Goal: Navigation & Orientation: Find specific page/section

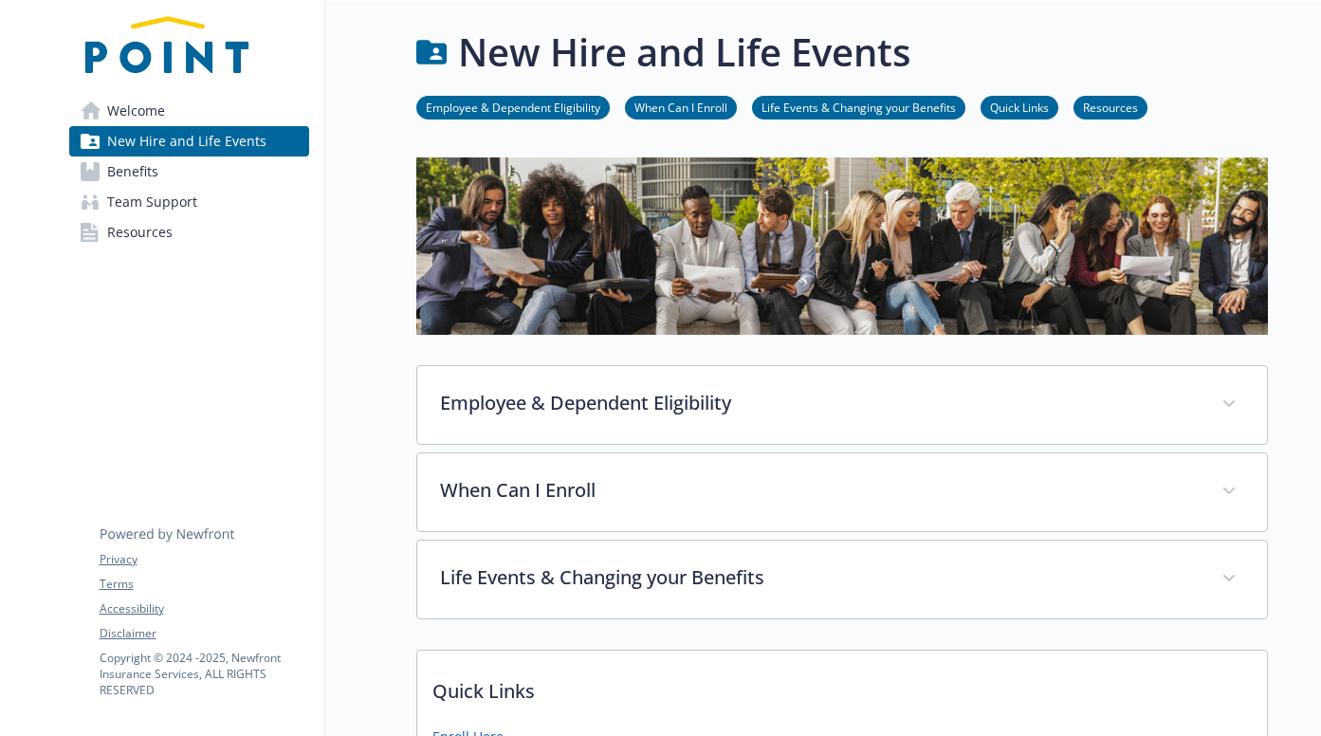
scroll to position [12, 0]
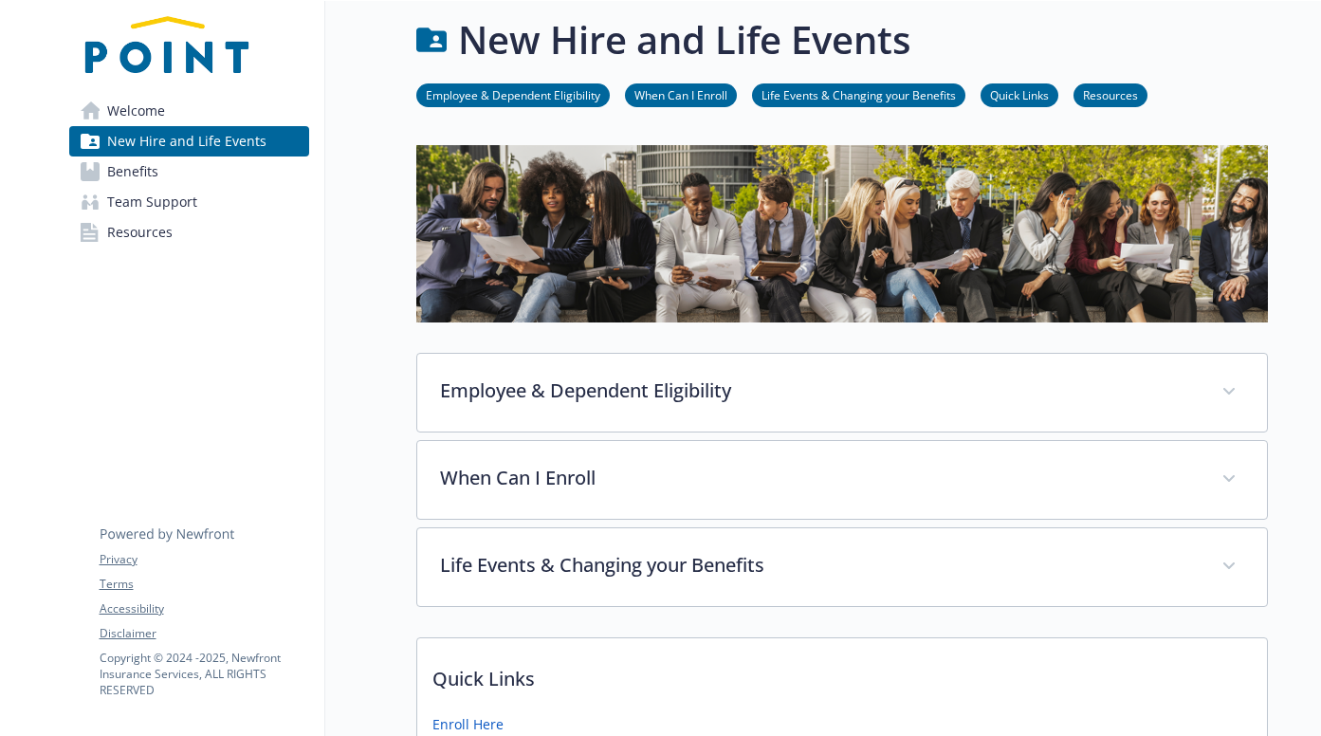
click at [161, 179] on link "Benefits" at bounding box center [189, 171] width 240 height 30
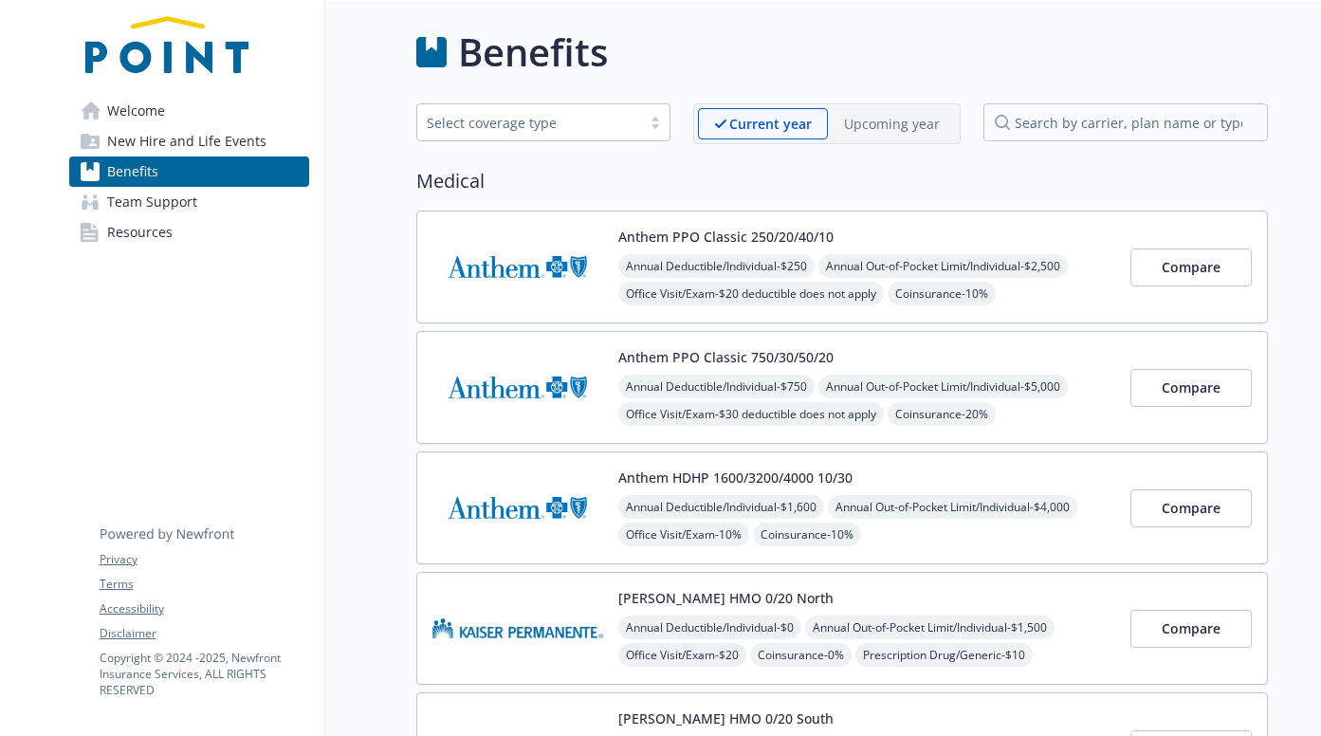
click at [170, 199] on span "Team Support" at bounding box center [152, 202] width 90 height 30
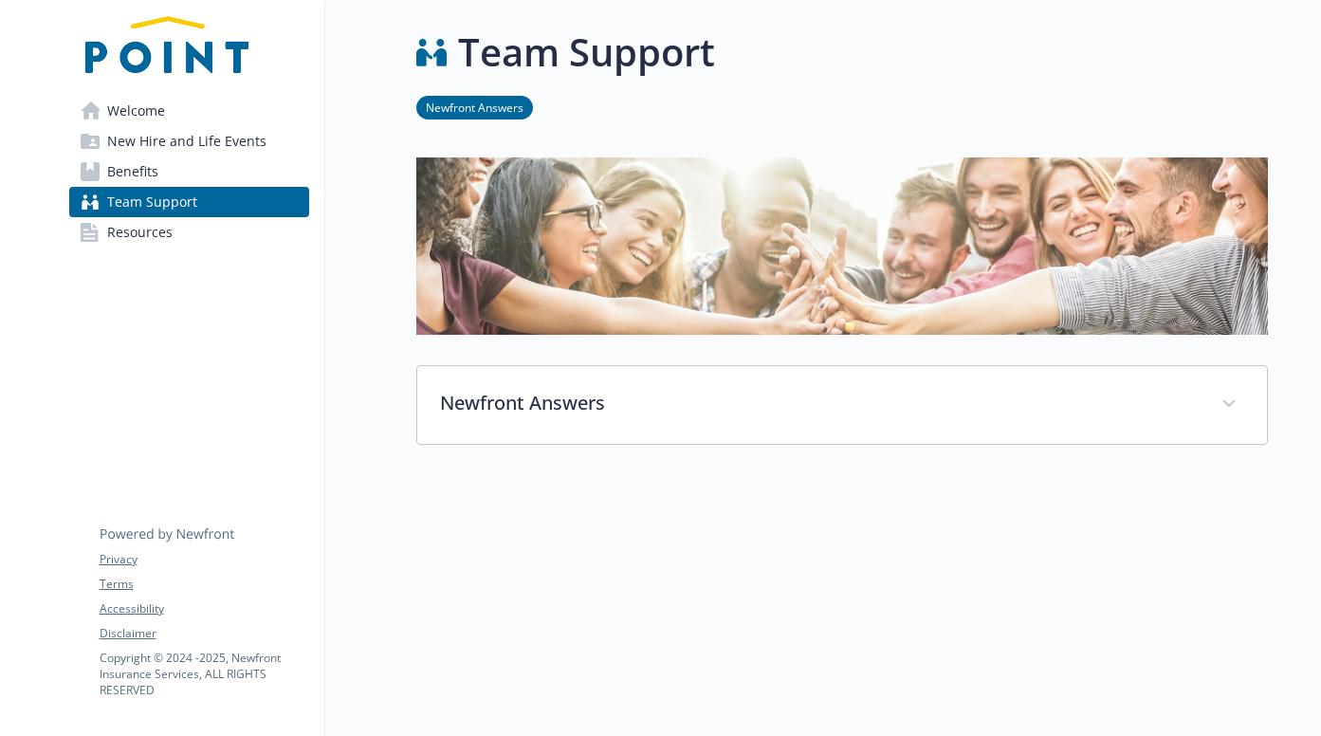
click at [160, 238] on span "Resources" at bounding box center [139, 232] width 65 height 30
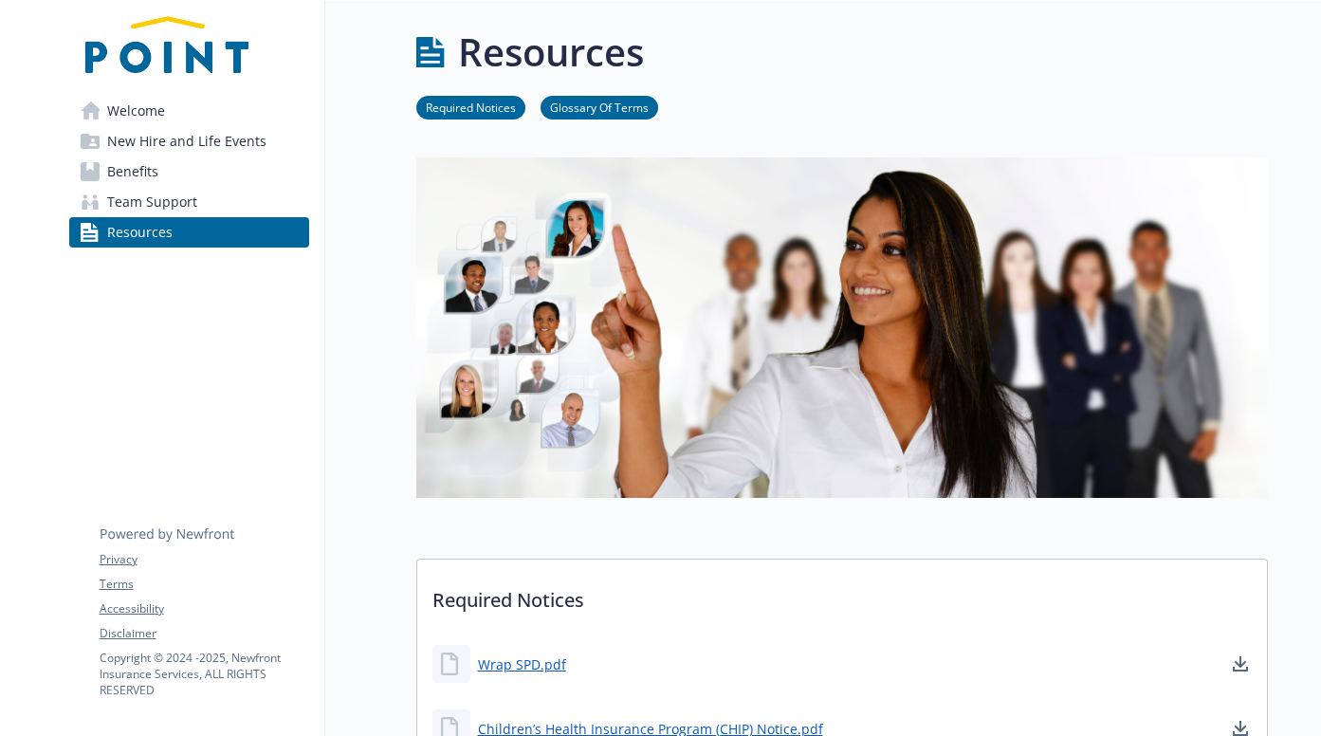
click at [178, 208] on span "Team Support" at bounding box center [152, 202] width 90 height 30
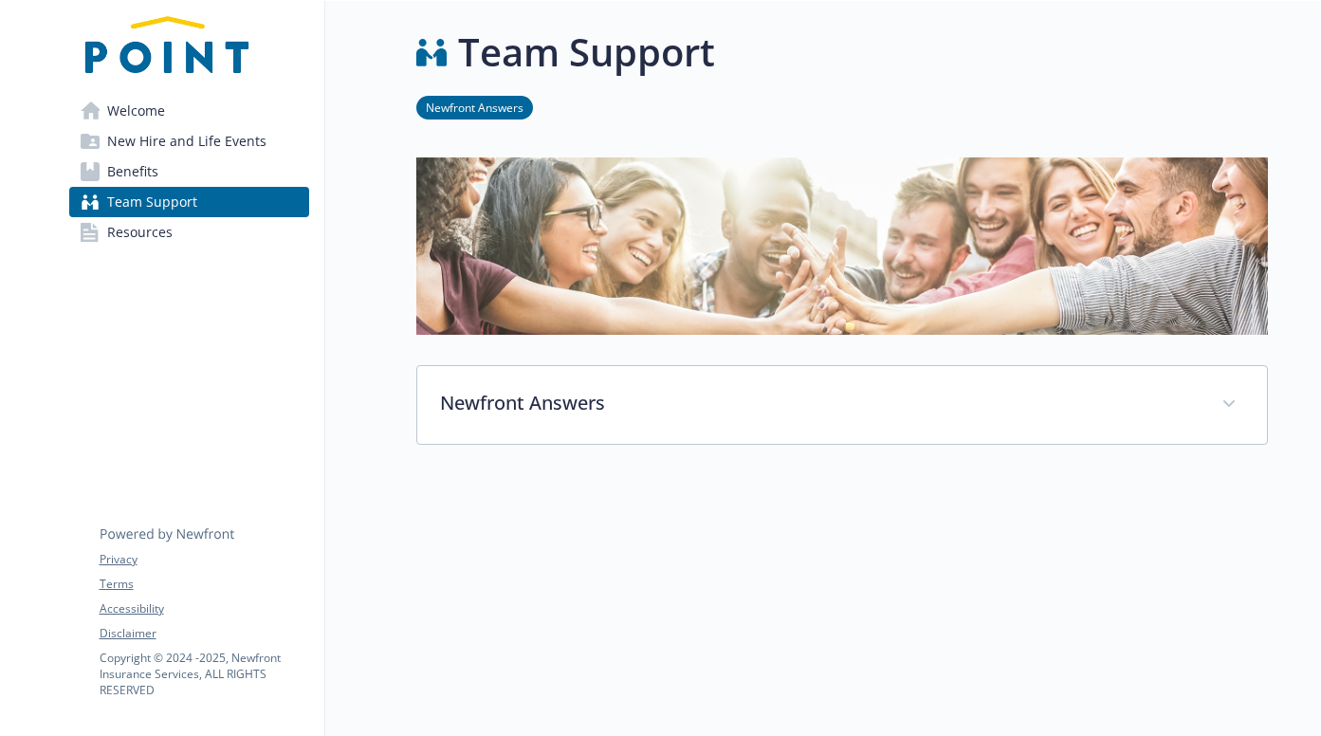
click at [178, 161] on link "Benefits" at bounding box center [189, 171] width 240 height 30
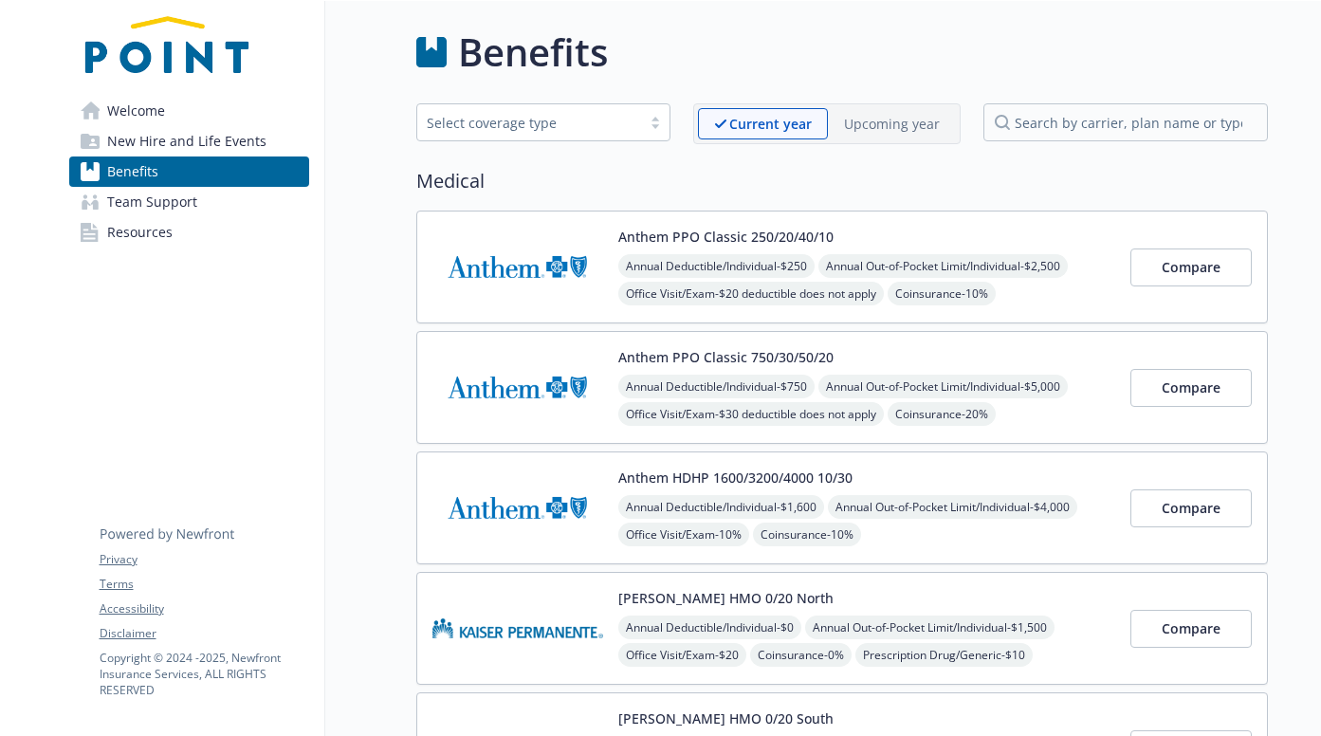
click at [184, 142] on span "New Hire and Life Events" at bounding box center [186, 141] width 159 height 30
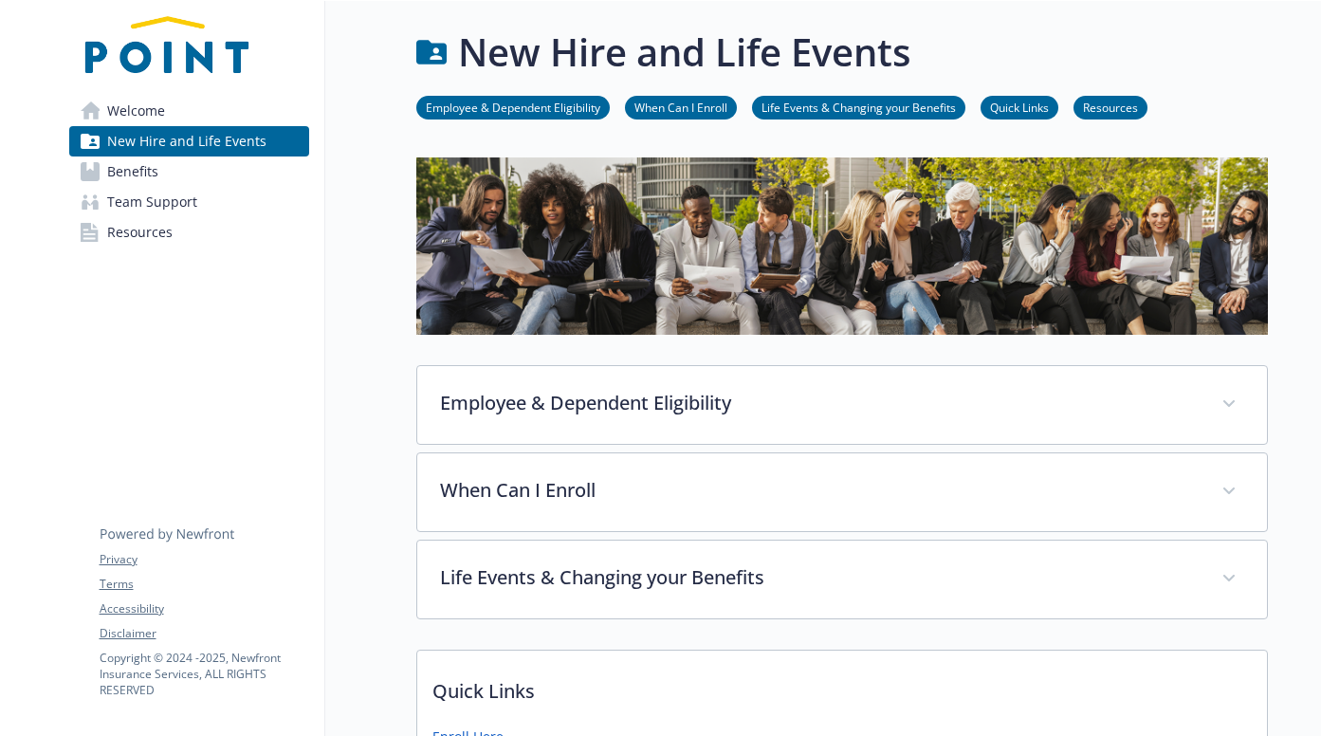
click at [105, 115] on link "Welcome" at bounding box center [189, 111] width 240 height 30
